Goal: Task Accomplishment & Management: Use online tool/utility

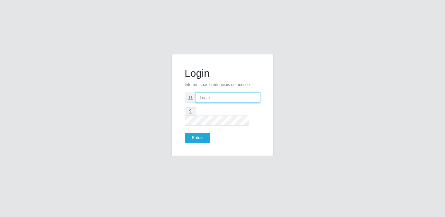
click at [200, 98] on input "text" at bounding box center [228, 98] width 64 height 10
type input "[EMAIL_ADDRESS][DOMAIN_NAME]"
click at [185, 133] on button "Entrar" at bounding box center [198, 138] width 26 height 10
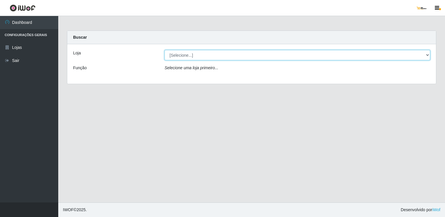
click at [232, 54] on select "[Selecione...] [GEOGRAPHIC_DATA]" at bounding box center [298, 55] width 266 height 10
select select "168"
click at [165, 50] on select "[Selecione...] [GEOGRAPHIC_DATA]" at bounding box center [298, 55] width 266 height 10
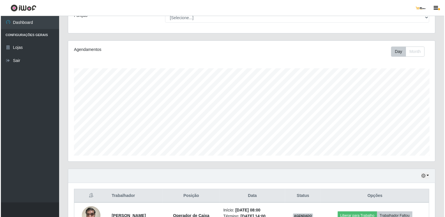
scroll to position [142, 0]
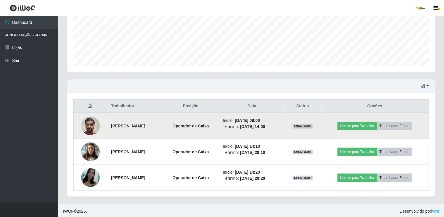
click at [85, 125] on img at bounding box center [90, 126] width 19 height 25
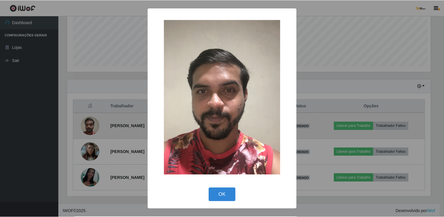
scroll to position [121, 365]
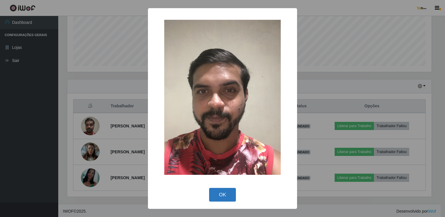
click at [222, 196] on button "OK" at bounding box center [222, 195] width 27 height 14
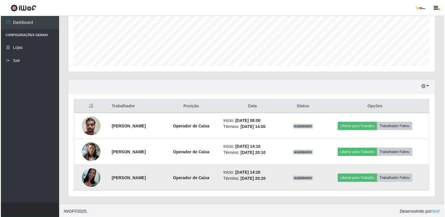
scroll to position [121, 367]
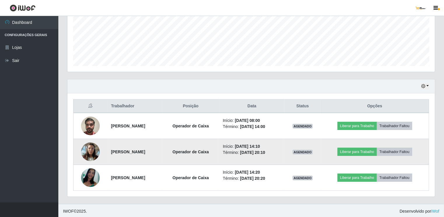
click at [93, 151] on img at bounding box center [90, 152] width 19 height 25
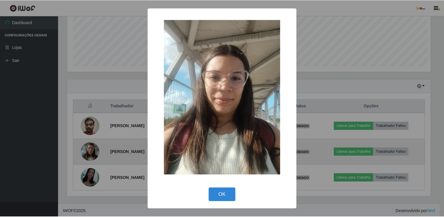
scroll to position [121, 365]
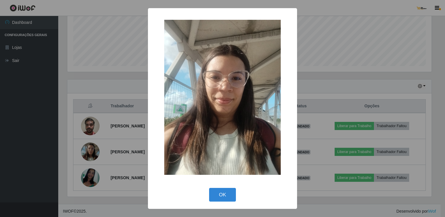
click at [222, 187] on div "OK Cancel" at bounding box center [223, 195] width 138 height 17
drag, startPoint x: 220, startPoint y: 192, endPoint x: 218, endPoint y: 194, distance: 3.2
click at [221, 192] on button "OK" at bounding box center [222, 195] width 27 height 14
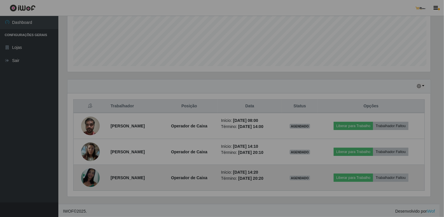
scroll to position [121, 367]
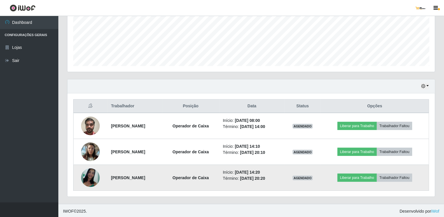
click at [92, 171] on img at bounding box center [90, 178] width 19 height 19
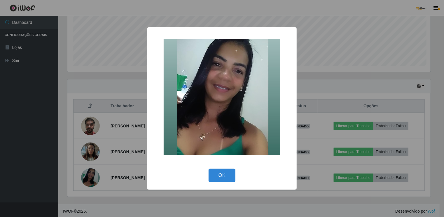
scroll to position [121, 365]
click at [218, 174] on button "OK" at bounding box center [222, 176] width 27 height 14
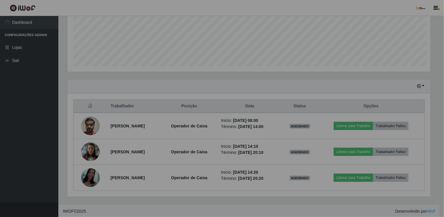
scroll to position [121, 367]
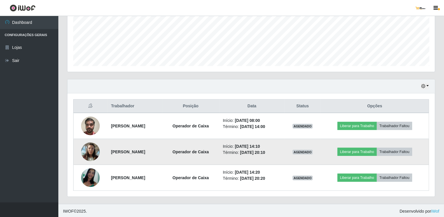
click at [90, 154] on img at bounding box center [90, 152] width 19 height 25
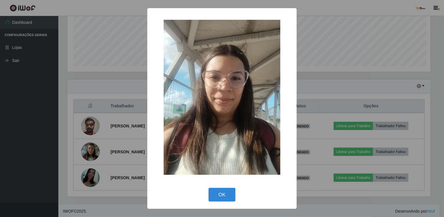
scroll to position [121, 365]
click at [227, 191] on button "OK" at bounding box center [222, 195] width 27 height 14
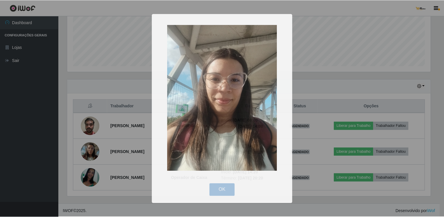
scroll to position [121, 367]
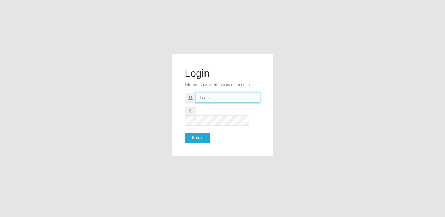
click at [230, 102] on input "text" at bounding box center [228, 98] width 64 height 10
type input "m"
click at [230, 102] on input "text" at bounding box center [228, 98] width 64 height 10
type input "[EMAIL_ADDRESS][DOMAIN_NAME]"
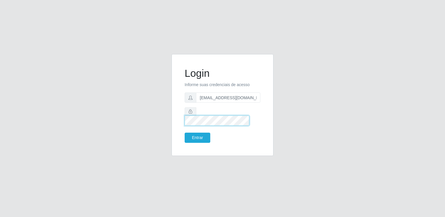
click at [185, 133] on button "Entrar" at bounding box center [198, 138] width 26 height 10
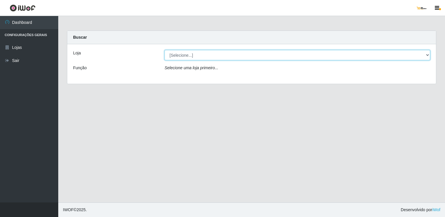
click at [280, 57] on select "[Selecione...] [GEOGRAPHIC_DATA]" at bounding box center [298, 55] width 266 height 10
select select "168"
click at [165, 50] on select "[Selecione...] [GEOGRAPHIC_DATA]" at bounding box center [298, 55] width 266 height 10
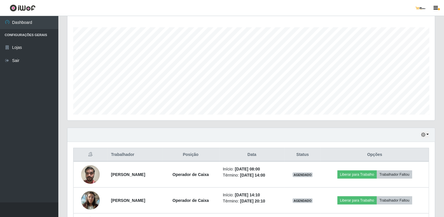
scroll to position [142, 0]
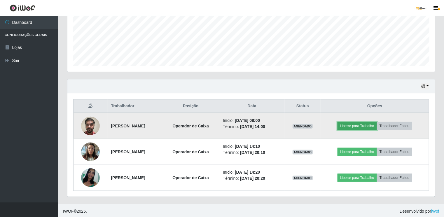
click at [348, 125] on button "Liberar para Trabalho" at bounding box center [356, 126] width 39 height 8
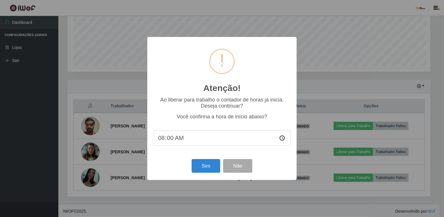
scroll to position [121, 365]
click at [191, 148] on div "Ao liberar para trabalho o contador de horas já inicia. Deseja continuar? Você …" at bounding box center [223, 124] width 138 height 55
click at [180, 138] on input "08:00" at bounding box center [223, 138] width 138 height 15
type input "08:19"
click at [203, 163] on button "Sim" at bounding box center [206, 166] width 28 height 14
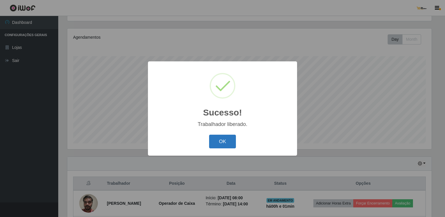
click at [226, 143] on button "OK" at bounding box center [222, 142] width 27 height 14
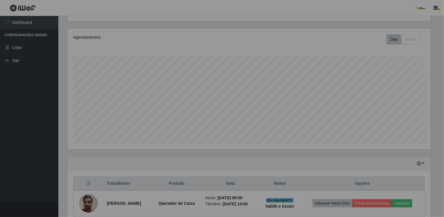
scroll to position [121, 367]
